Goal: Transaction & Acquisition: Book appointment/travel/reservation

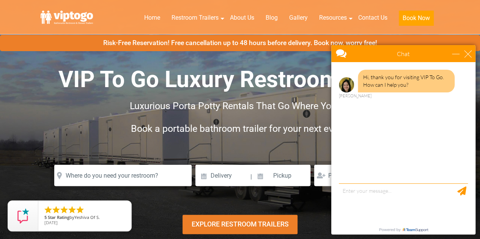
scroll to position [5, 0]
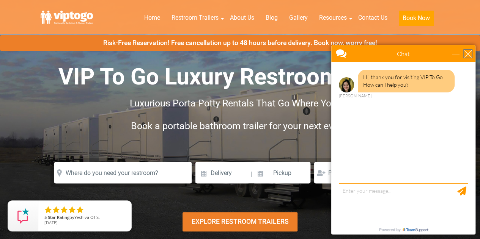
click at [467, 53] on div "close" at bounding box center [468, 54] width 8 height 8
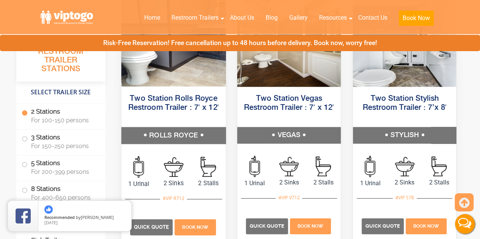
scroll to position [420, 0]
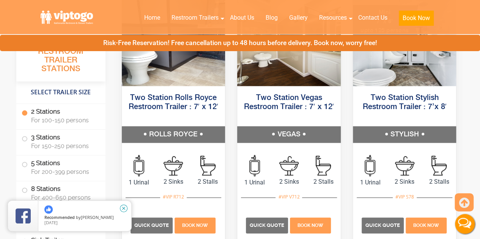
click at [123, 208] on icon "close" at bounding box center [124, 209] width 8 height 8
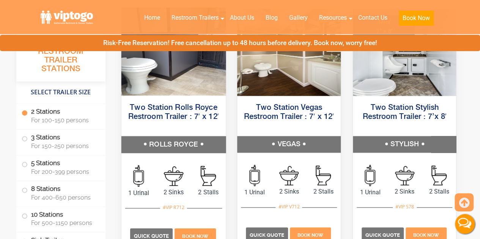
scroll to position [427, 0]
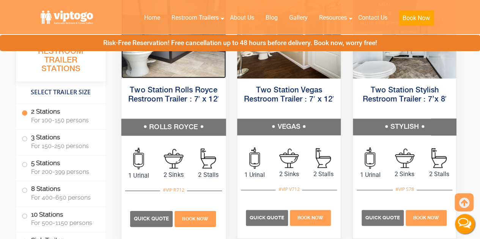
click at [195, 59] on img at bounding box center [173, 34] width 104 height 88
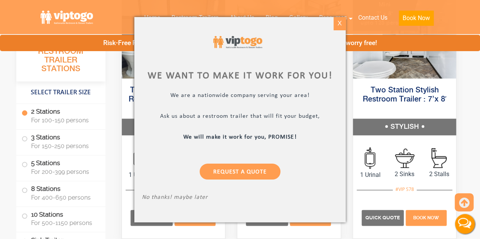
click at [337, 21] on div "X" at bounding box center [340, 23] width 12 height 13
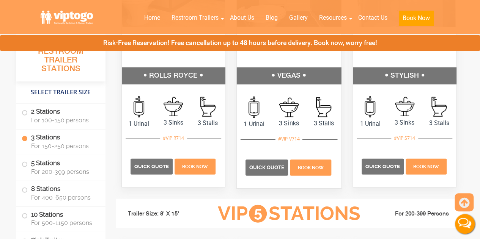
scroll to position [999, 0]
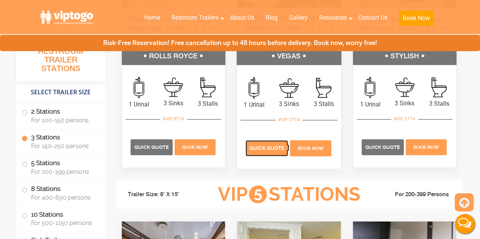
click at [281, 142] on p "Quick Quote" at bounding box center [266, 148] width 42 height 16
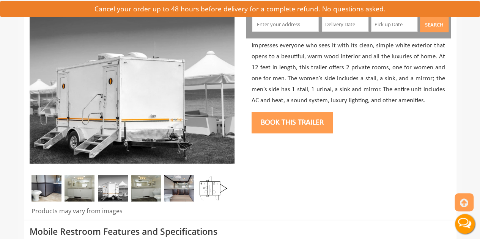
scroll to position [96, 0]
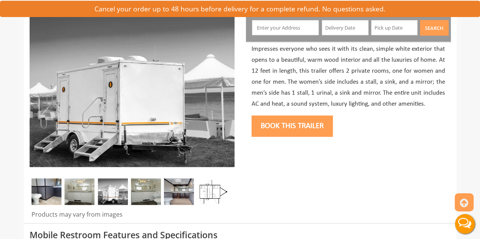
click at [74, 195] on img at bounding box center [80, 192] width 30 height 27
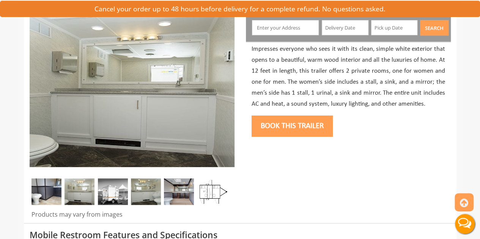
click at [99, 198] on img at bounding box center [113, 192] width 30 height 27
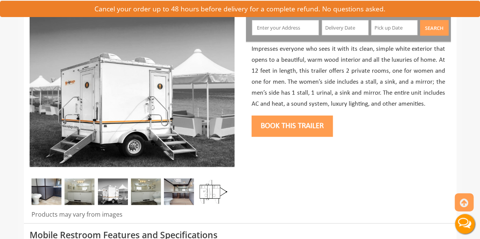
click at [154, 186] on img at bounding box center [146, 192] width 30 height 27
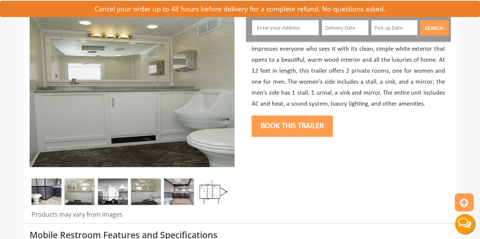
click at [174, 179] on img at bounding box center [179, 192] width 30 height 27
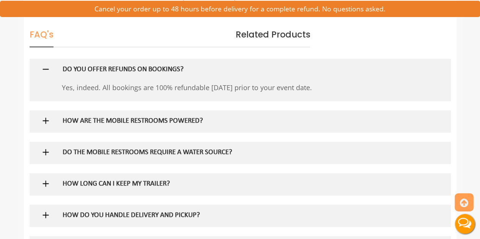
scroll to position [450, 0]
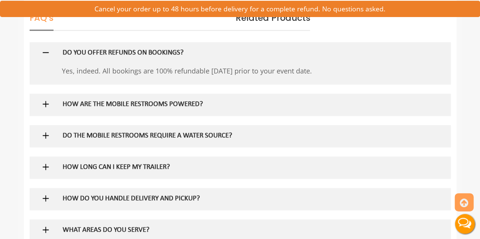
click at [127, 98] on div "HOW ARE THE MOBILE RESTROOMS POWERED?" at bounding box center [227, 105] width 341 height 22
click at [126, 101] on h5 "HOW ARE THE MOBILE RESTROOMS POWERED?" at bounding box center [228, 105] width 330 height 8
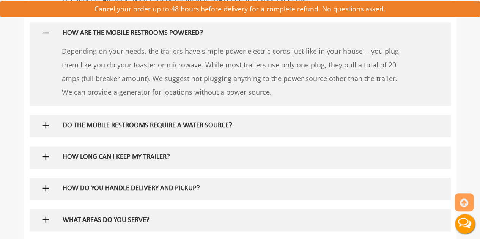
scroll to position [524, 0]
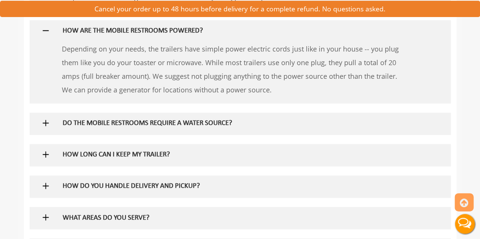
click at [134, 122] on h5 "DO THE MOBILE RESTROOMS REQUIRE A WATER SOURCE?" at bounding box center [228, 124] width 330 height 8
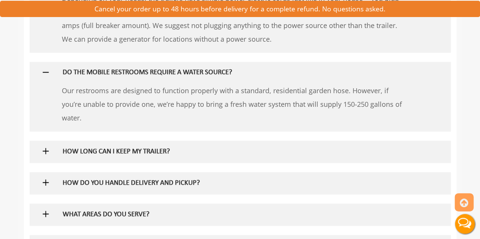
scroll to position [577, 0]
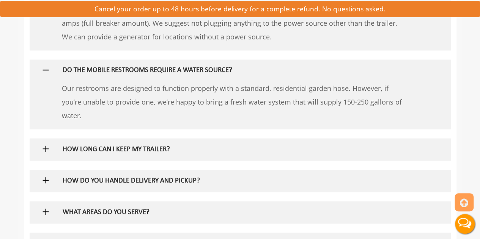
click at [140, 142] on div "HOW LONG CAN I KEEP MY TRAILER?" at bounding box center [227, 149] width 341 height 22
click at [140, 147] on h5 "HOW LONG CAN I KEEP MY TRAILER?" at bounding box center [228, 150] width 330 height 8
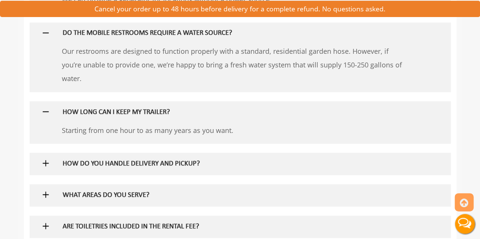
scroll to position [617, 0]
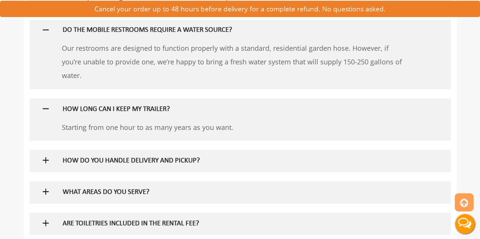
click at [133, 160] on h5 "HOW DO YOU HANDLE DELIVERY AND PICKUP?" at bounding box center [228, 161] width 330 height 8
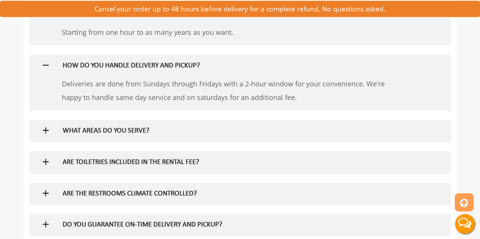
scroll to position [723, 0]
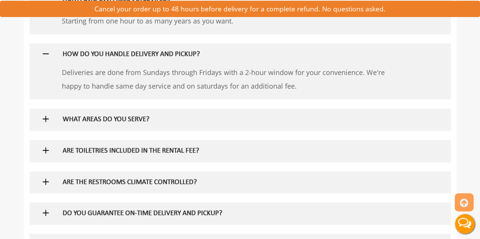
click at [126, 123] on h5 "WHAT AREAS DO YOU SERVE?" at bounding box center [228, 120] width 330 height 8
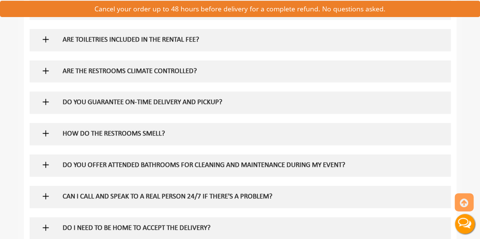
scroll to position [898, 0]
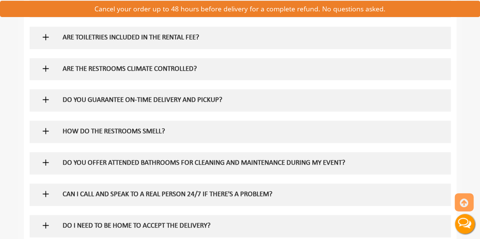
click at [127, 165] on h5 "DO YOU OFFER ATTENDED BATHROOMS FOR CLEANING AND MAINTENANCE DURING MY EVENT?" at bounding box center [228, 164] width 330 height 8
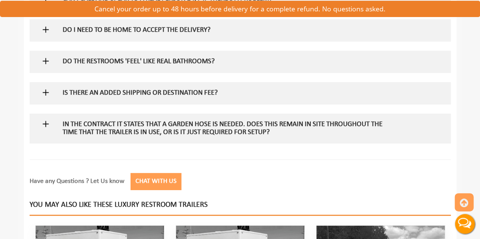
scroll to position [1128, 0]
click at [136, 93] on h5 "IS THERE AN ADDED SHIPPING OR DESTINATION FEE?" at bounding box center [228, 93] width 330 height 8
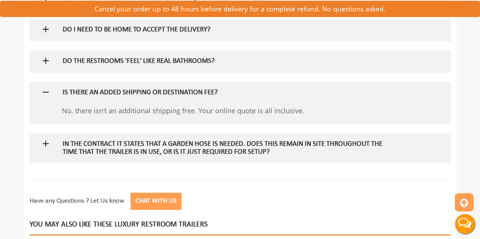
click at [107, 149] on h5 "In the contract it states that a garden hose is needed. Does this remain in sit…" at bounding box center [228, 149] width 330 height 16
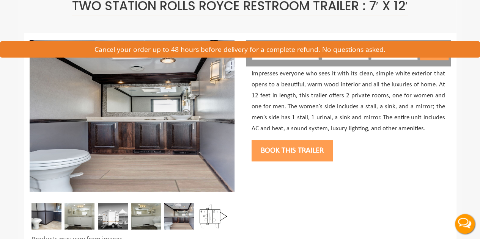
scroll to position [0, 0]
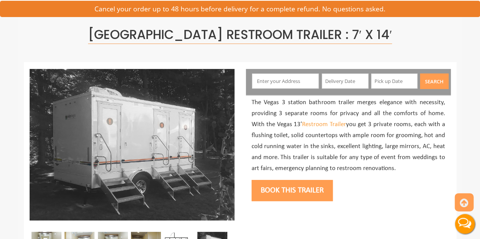
scroll to position [46, 0]
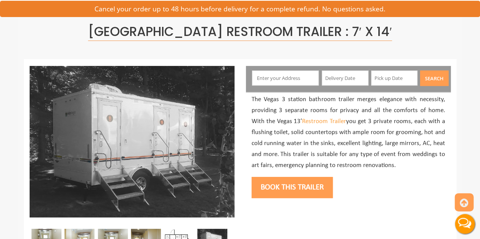
click at [279, 83] on input "text" at bounding box center [285, 78] width 67 height 15
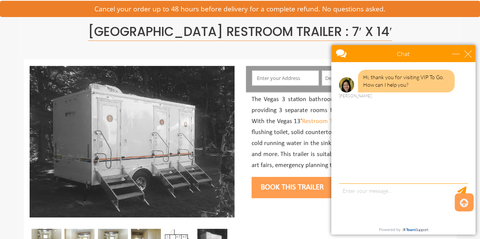
click at [279, 83] on input "text" at bounding box center [285, 78] width 67 height 15
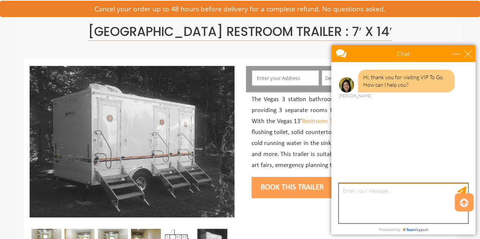
click at [378, 193] on textarea "type your message" at bounding box center [403, 204] width 129 height 40
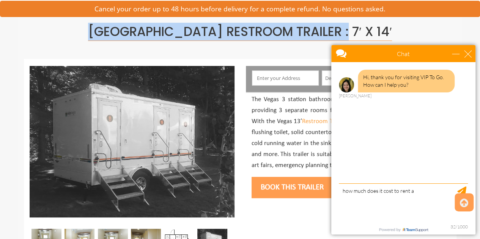
drag, startPoint x: 87, startPoint y: 30, endPoint x: 344, endPoint y: 27, distance: 256.5
click at [344, 27] on span "[GEOGRAPHIC_DATA] Restroom Trailer : 7′ x 14′" at bounding box center [240, 32] width 304 height 18
copy span "Three Station Vegas Restroom Trailer"
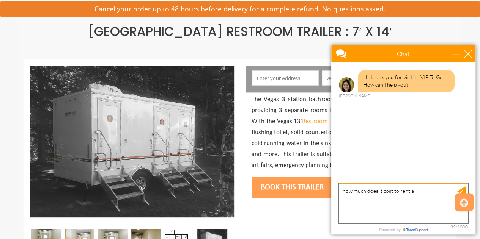
click at [423, 191] on textarea "how much does it cost to rent a" at bounding box center [403, 204] width 129 height 40
paste textarea "THREE STATION VEGAS RESTROOM TRAILER Read more at: https://www.viptogo.com/trai…"
type textarea "how much does it cost to rent a THREE STATION VEGAS RESTROOM TRAILER per month?"
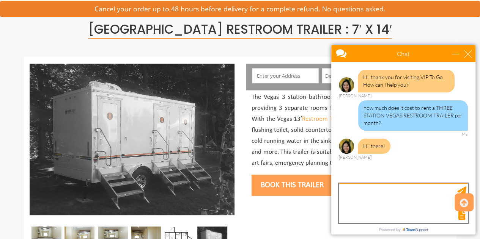
scroll to position [50, 0]
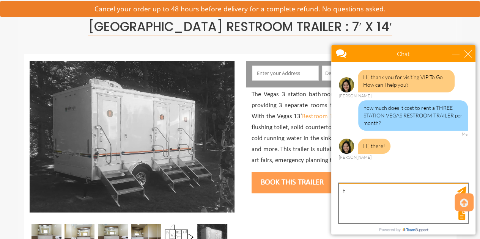
type textarea "hi"
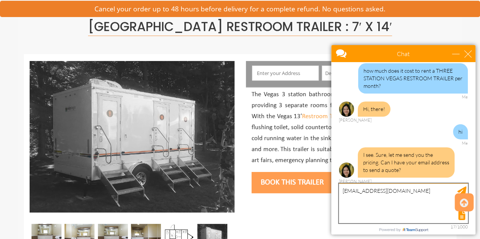
type textarea "amit@vaswaniinc.com"
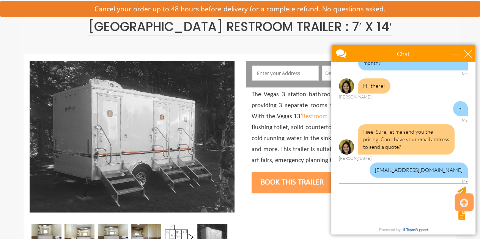
click at [276, 198] on div at bounding box center [240, 162] width 433 height 214
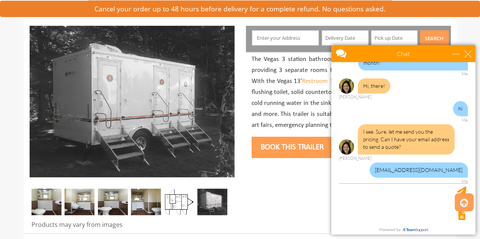
scroll to position [86, 0]
click at [54, 195] on img at bounding box center [46, 202] width 30 height 27
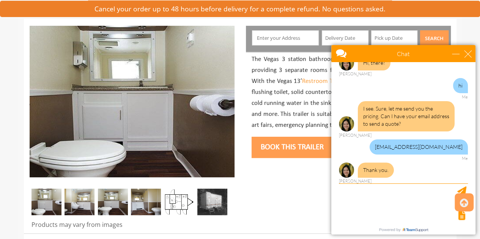
click at [81, 200] on img at bounding box center [80, 202] width 30 height 27
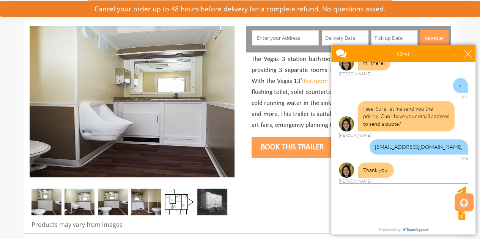
scroll to position [107, 0]
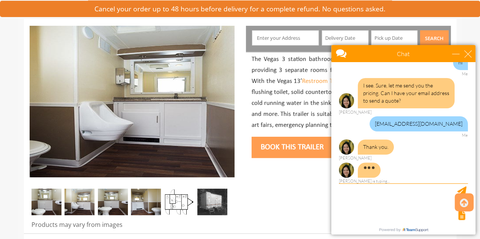
click at [108, 201] on img at bounding box center [113, 202] width 30 height 27
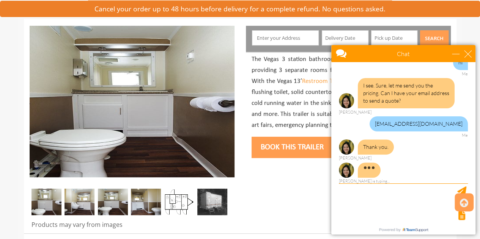
click at [142, 204] on img at bounding box center [146, 202] width 30 height 27
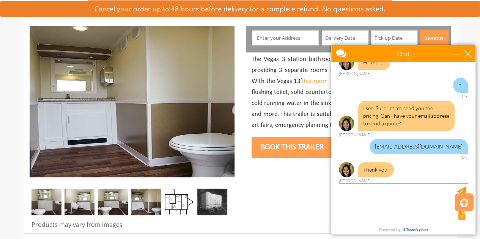
scroll to position [83, 0]
click at [173, 202] on img at bounding box center [179, 202] width 30 height 27
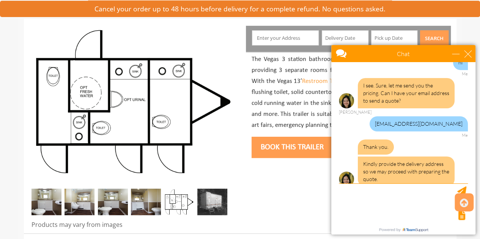
scroll to position [116, 0]
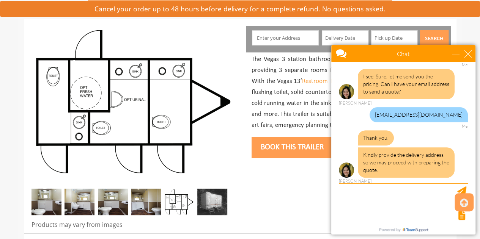
click at [401, 212] on div at bounding box center [402, 215] width 131 height 11
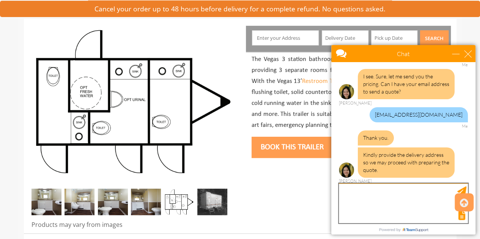
click at [385, 189] on textarea "type your message" at bounding box center [403, 204] width 129 height 40
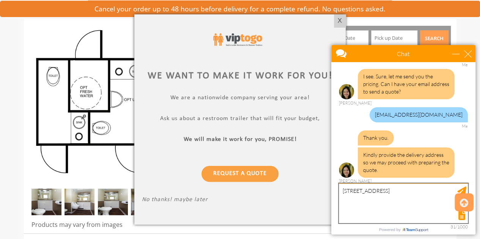
type textarea "[STREET_ADDRESS]"
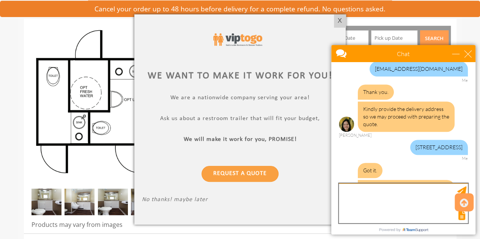
scroll to position [187, 0]
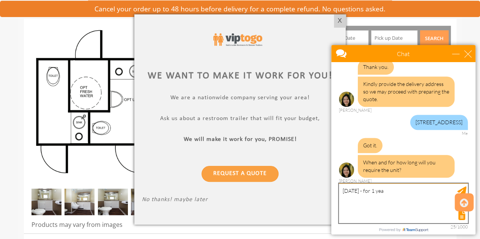
type textarea "[DATE] - for 1 year"
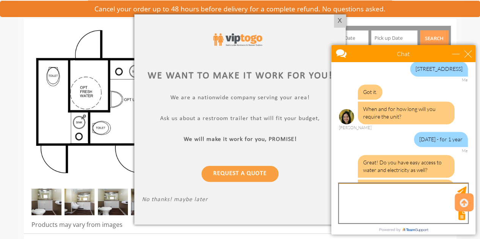
scroll to position [272, 0]
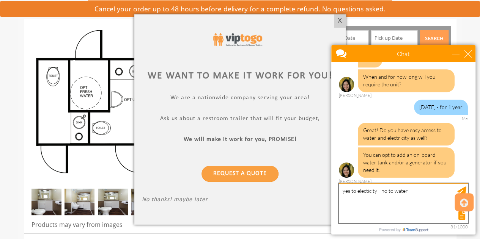
type textarea "yes to electricity - no to water"
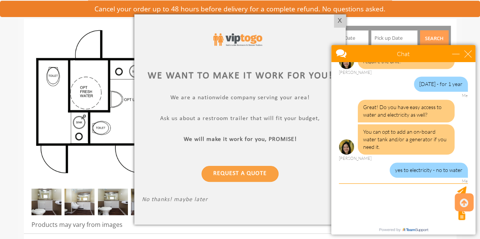
scroll to position [383, 0]
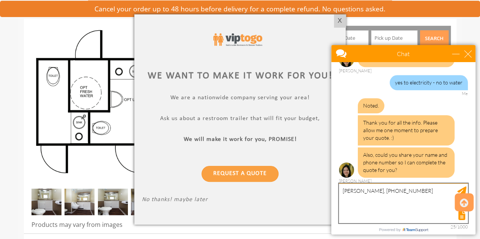
type textarea "[PERSON_NAME], [PHONE_NUMBER]"
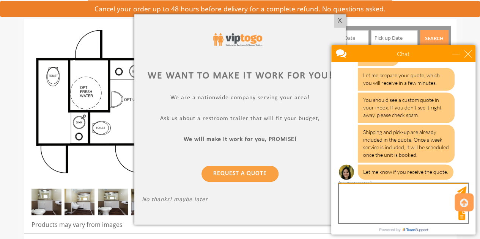
scroll to position [543, 0]
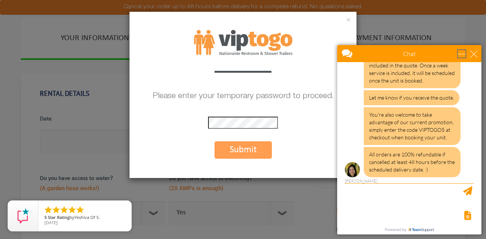
click at [460, 50] on div "minimize" at bounding box center [462, 54] width 8 height 8
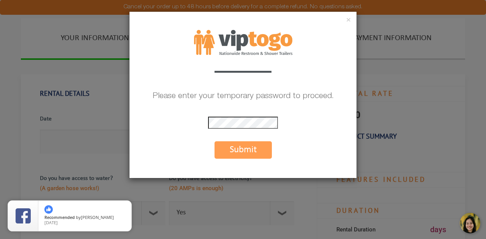
click at [257, 148] on button "Submit" at bounding box center [242, 150] width 57 height 17
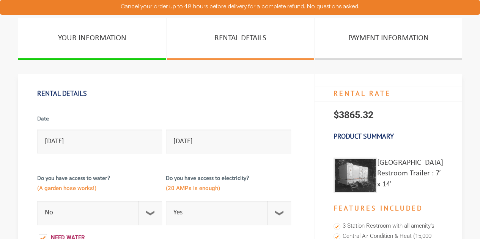
select select "No"
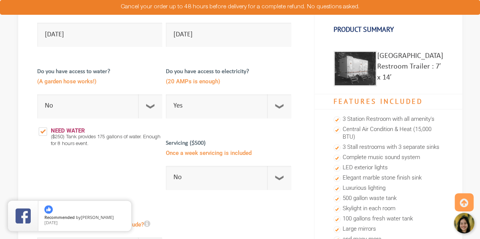
scroll to position [106, 0]
